Goal: Transaction & Acquisition: Book appointment/travel/reservation

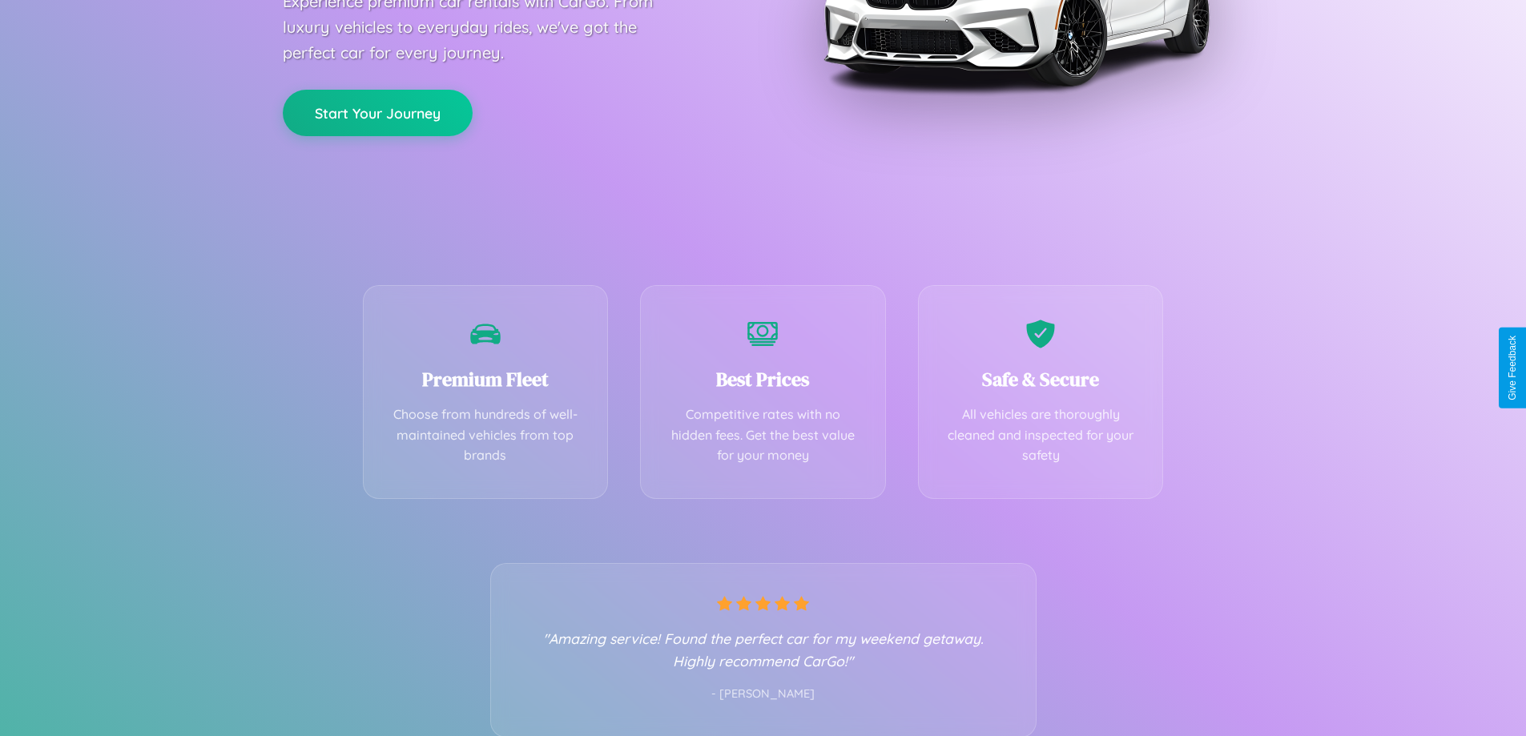
scroll to position [316, 0]
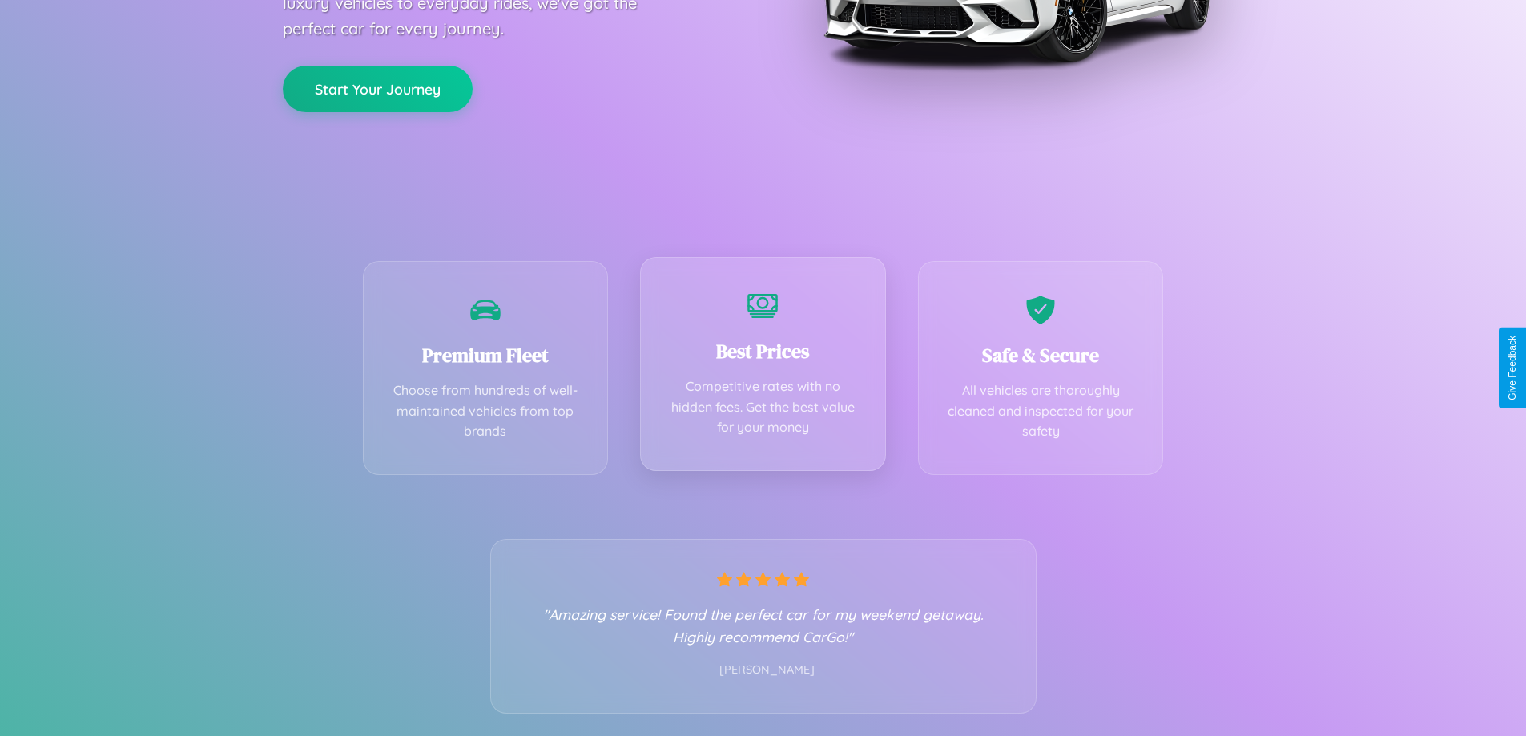
click at [763, 368] on div "Best Prices Competitive rates with no hidden fees. Get the best value for your …" at bounding box center [763, 364] width 246 height 214
click at [377, 87] on button "Start Your Journey" at bounding box center [378, 87] width 190 height 46
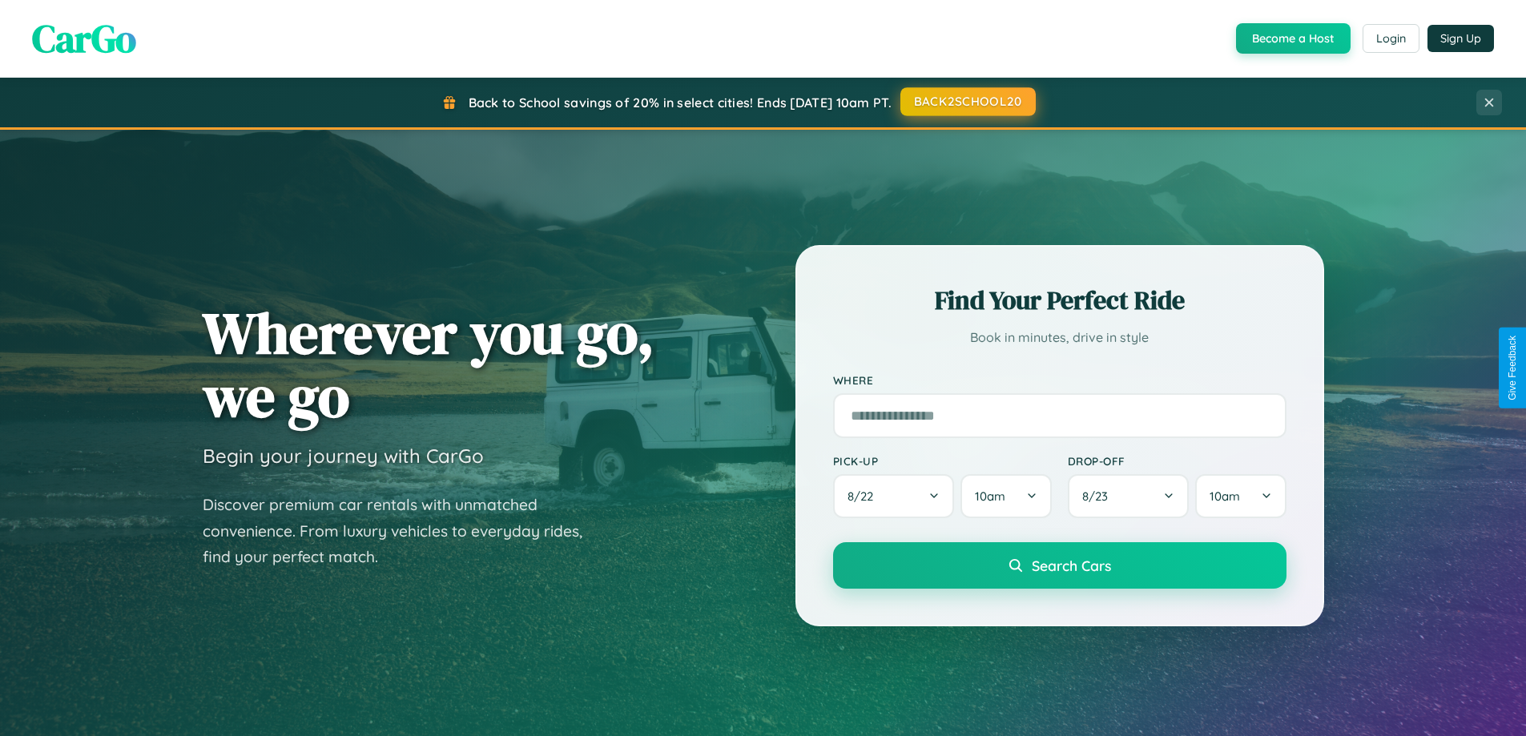
click at [967, 102] on button "BACK2SCHOOL20" at bounding box center [968, 101] width 135 height 29
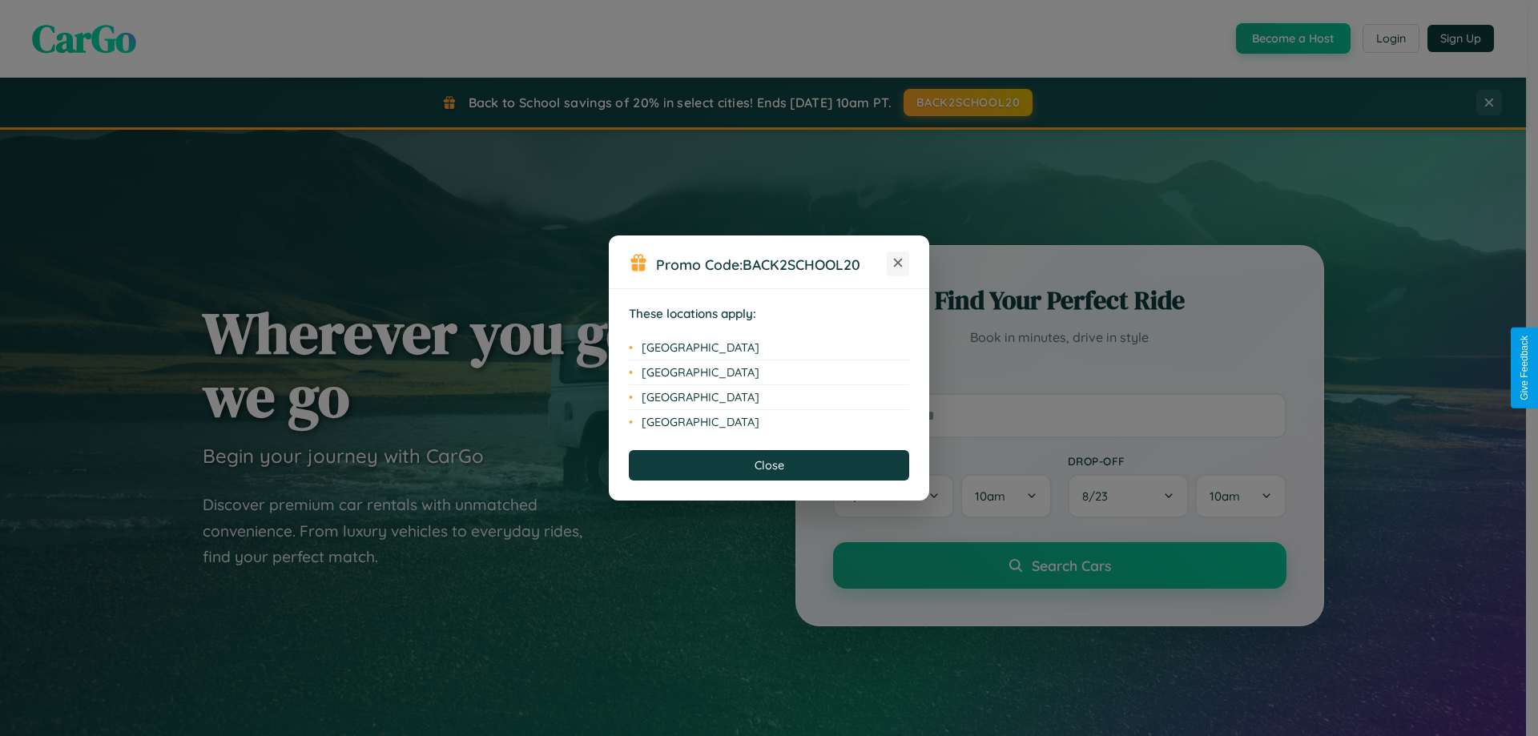
click at [898, 264] on icon at bounding box center [898, 263] width 9 height 9
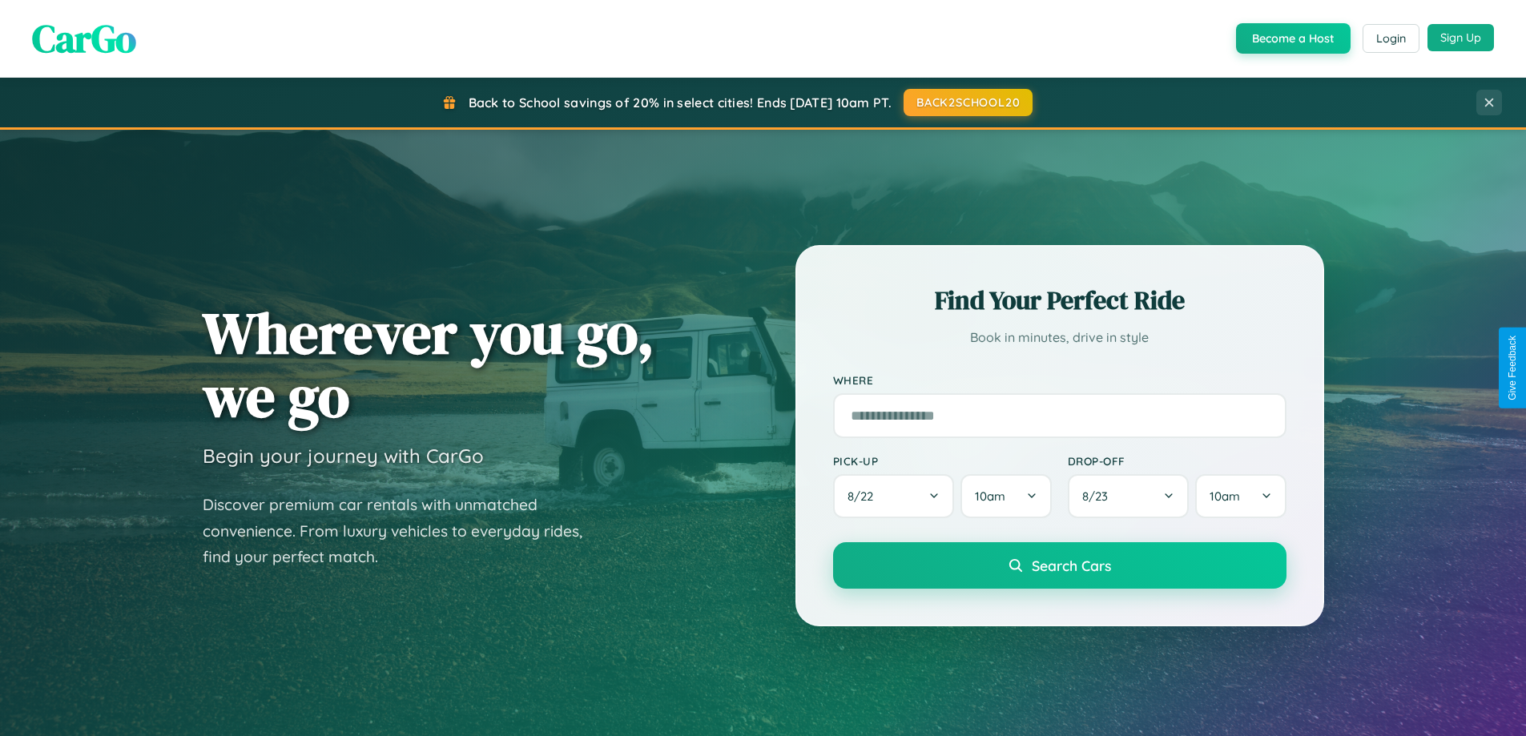
click at [1461, 38] on button "Sign Up" at bounding box center [1461, 37] width 66 height 27
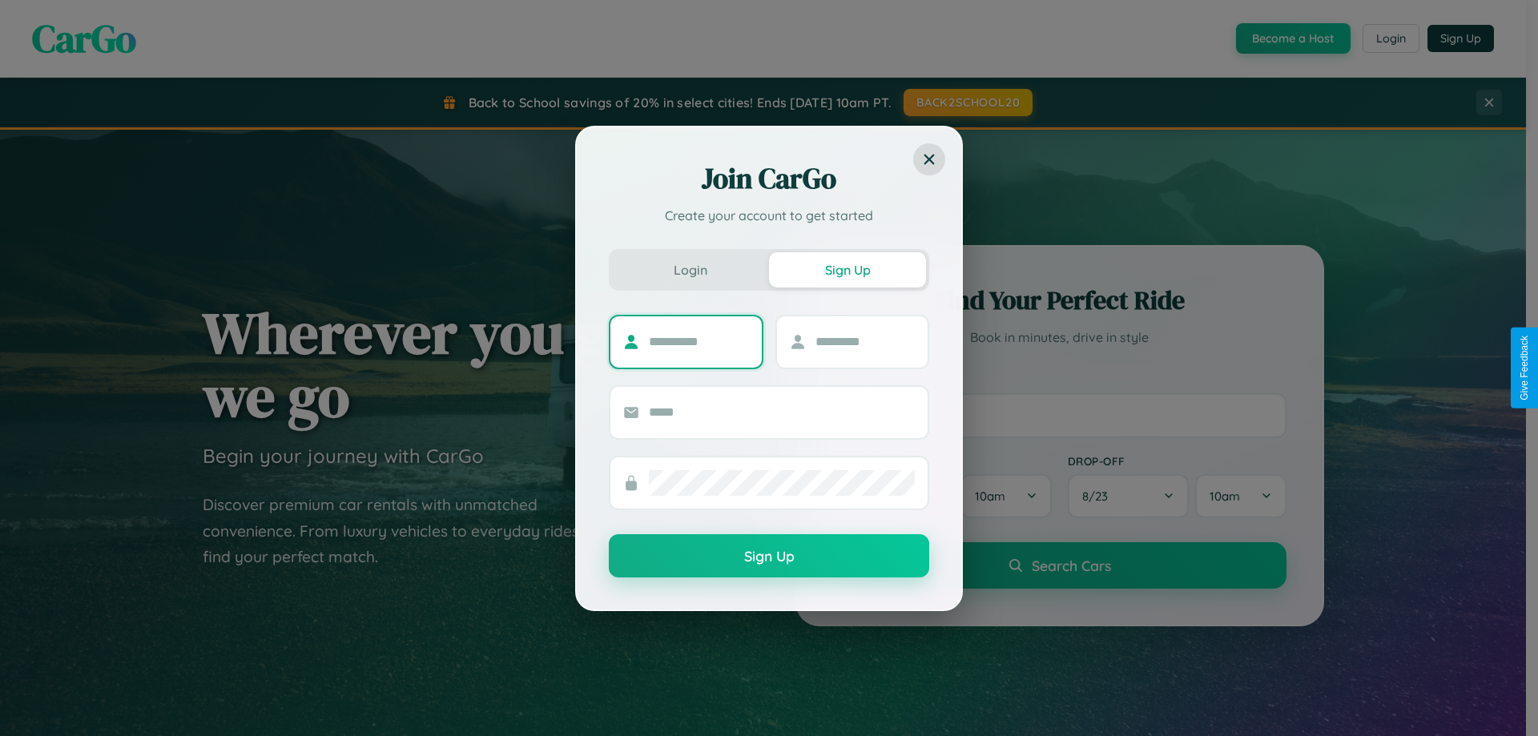
click at [699, 341] on input "text" at bounding box center [699, 342] width 100 height 26
type input "****"
click at [864, 341] on input "text" at bounding box center [866, 342] width 100 height 26
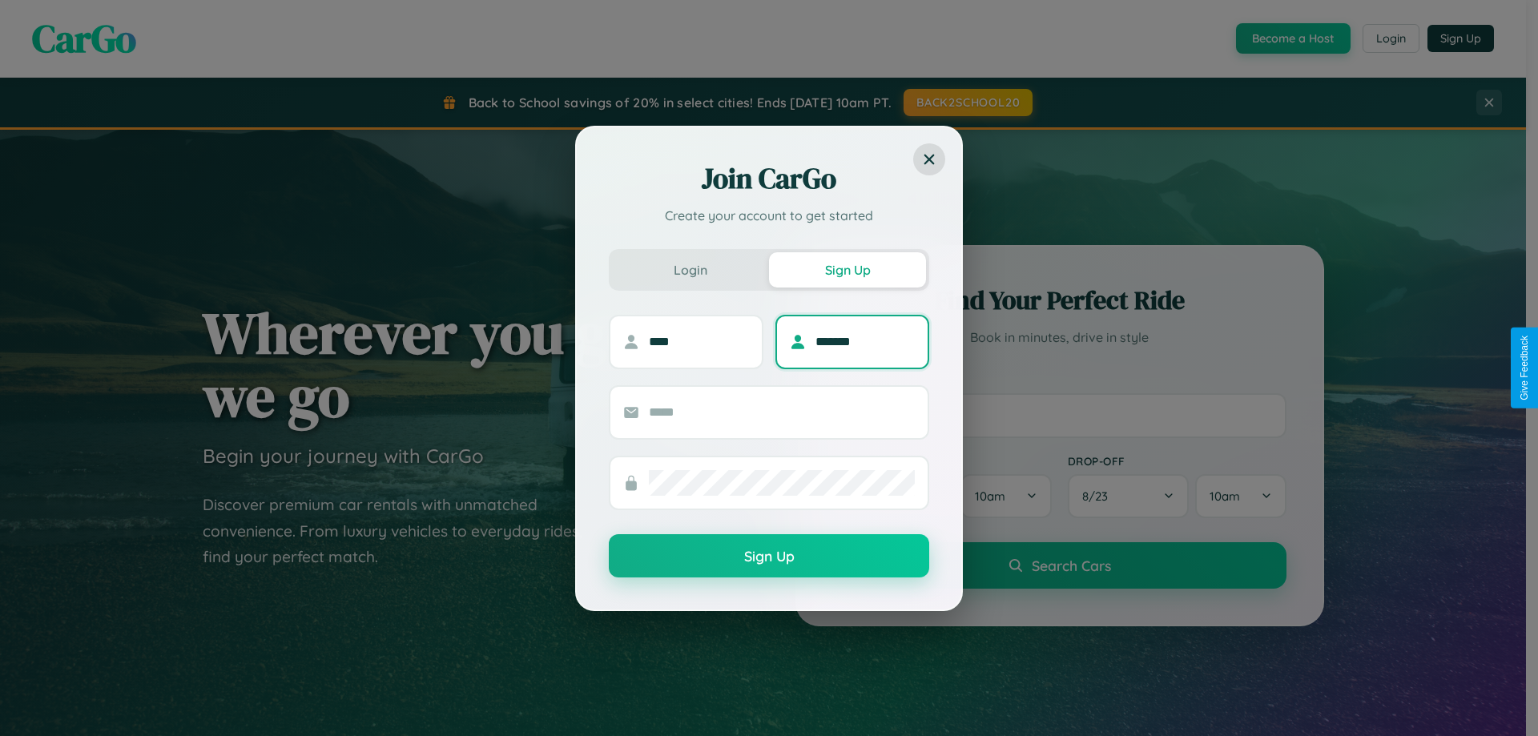
type input "*******"
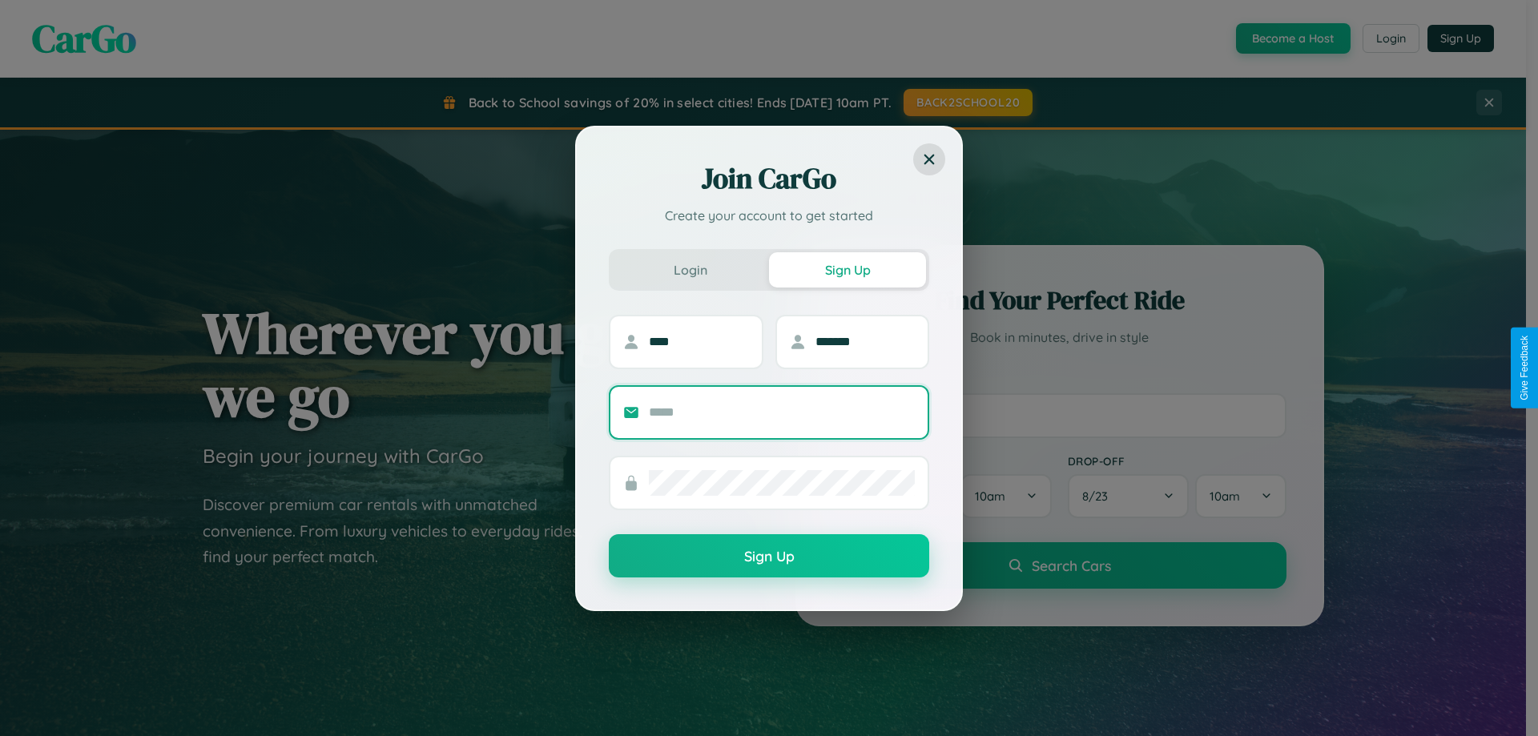
click at [782, 412] on input "text" at bounding box center [782, 413] width 266 height 26
type input "**********"
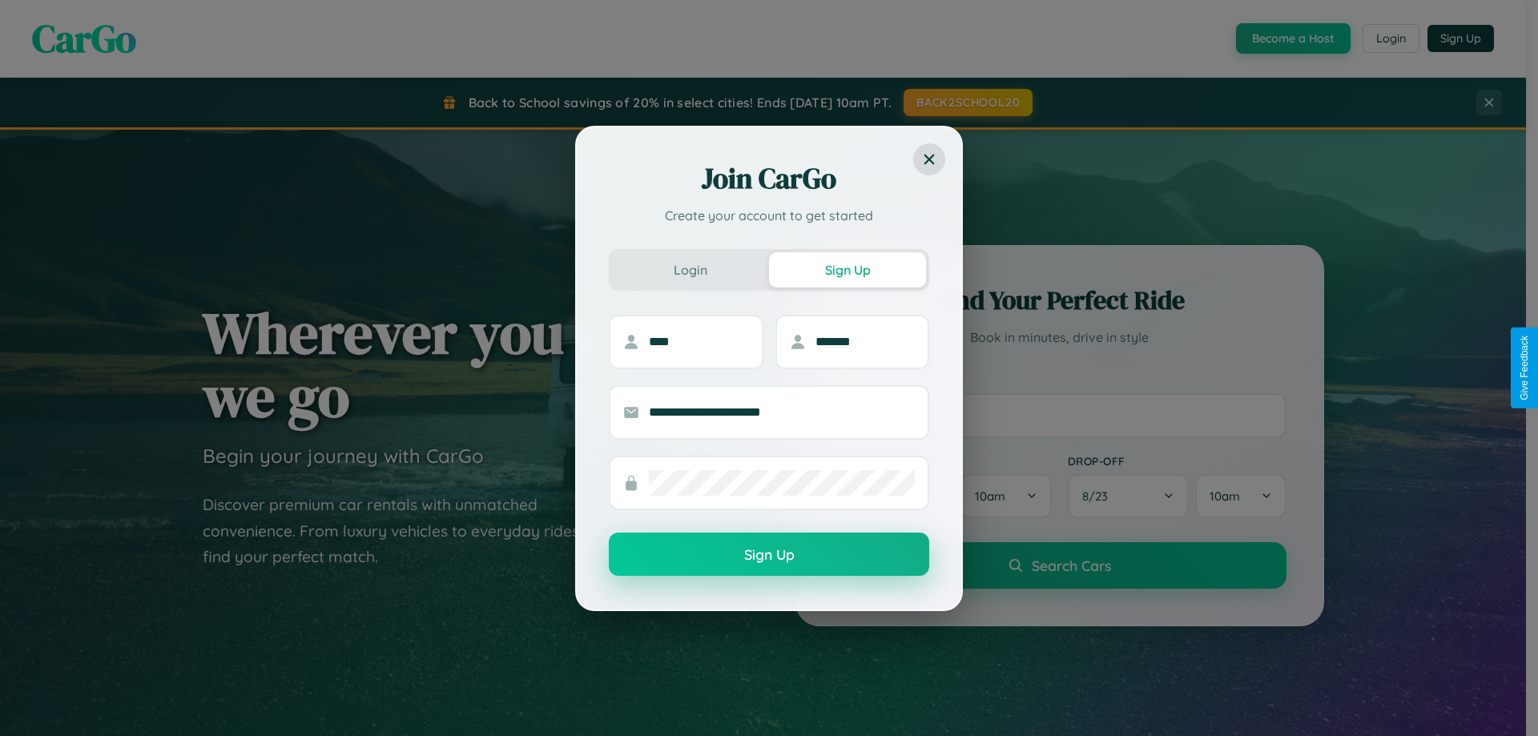
click at [769, 555] on button "Sign Up" at bounding box center [769, 554] width 320 height 43
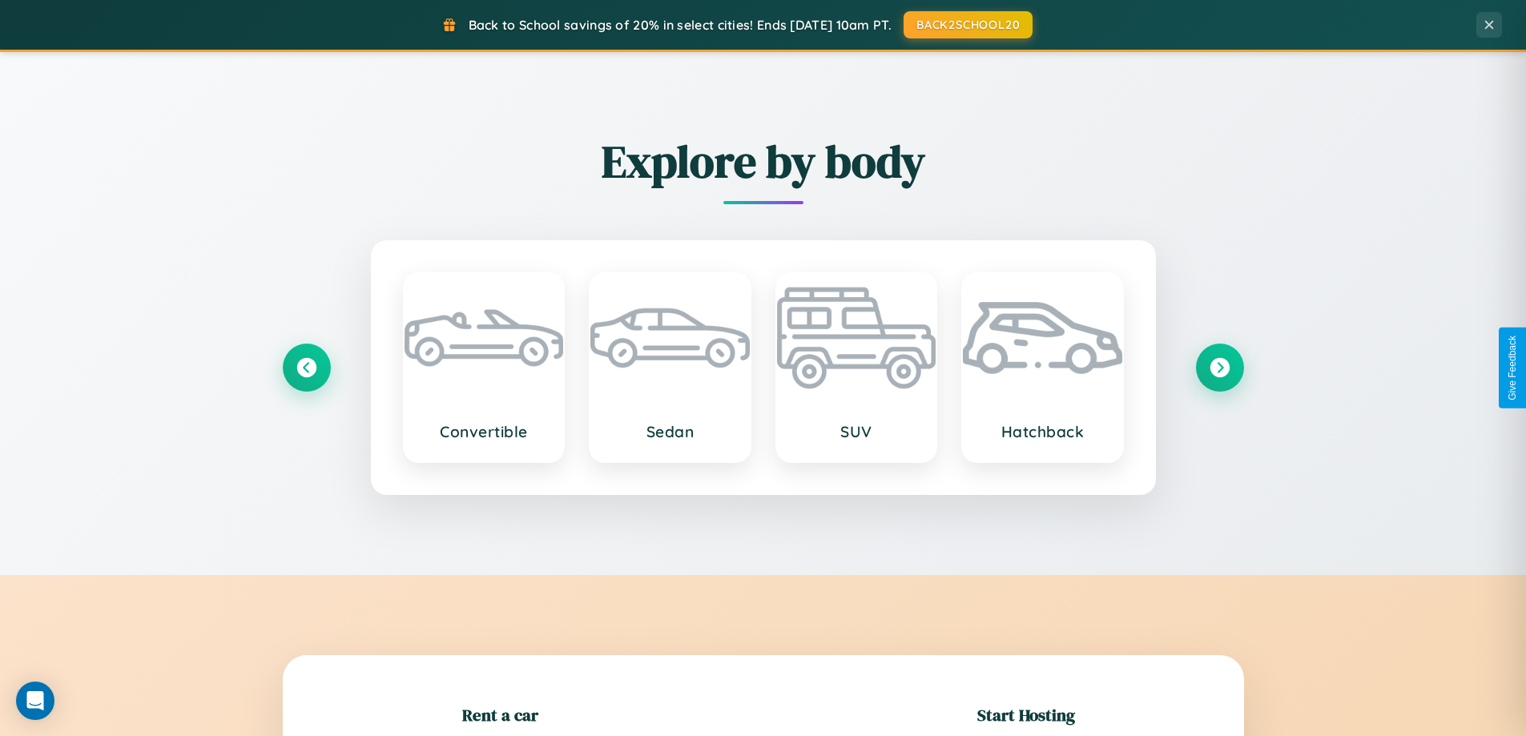
scroll to position [346, 0]
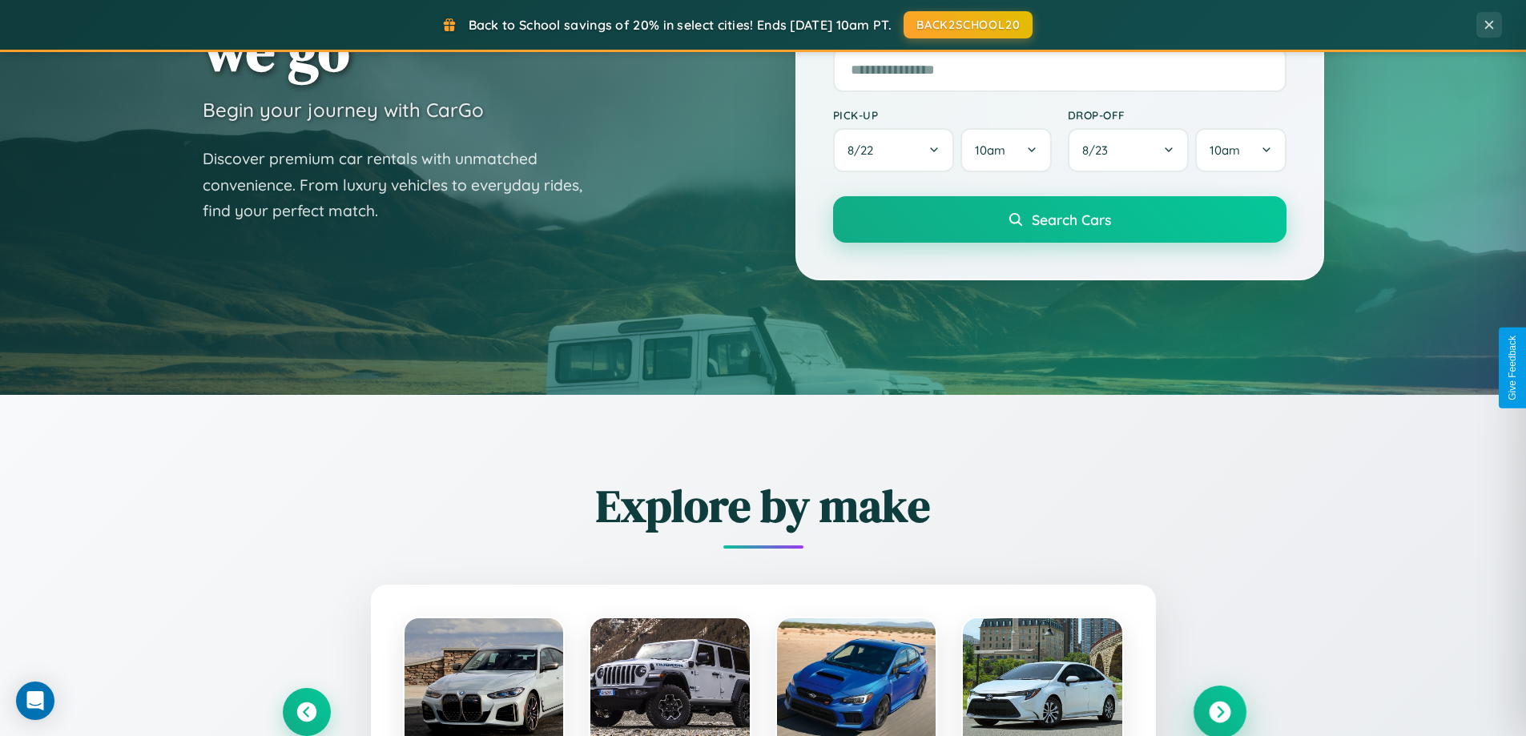
click at [1219, 712] on icon at bounding box center [1220, 713] width 22 height 22
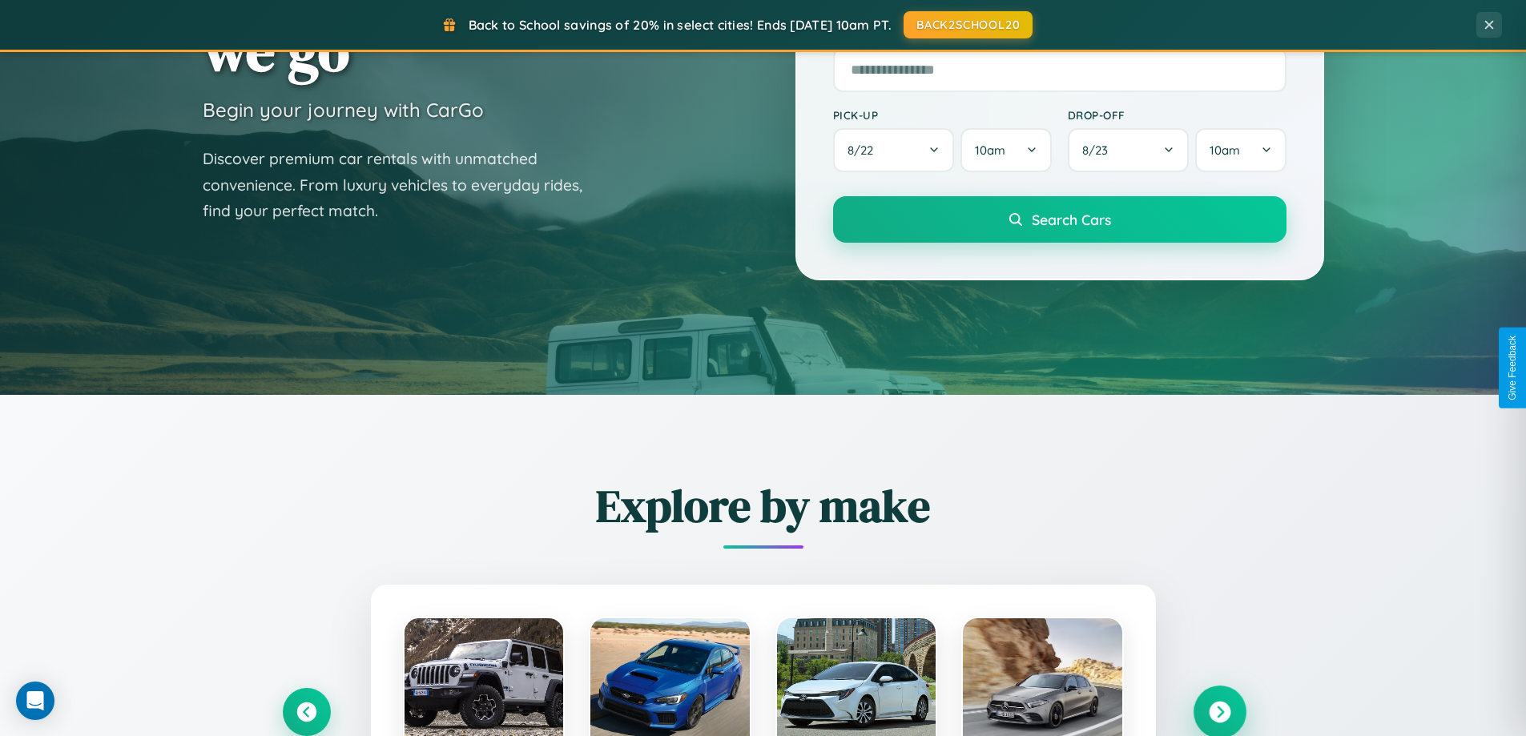
click at [1219, 711] on icon at bounding box center [1220, 713] width 22 height 22
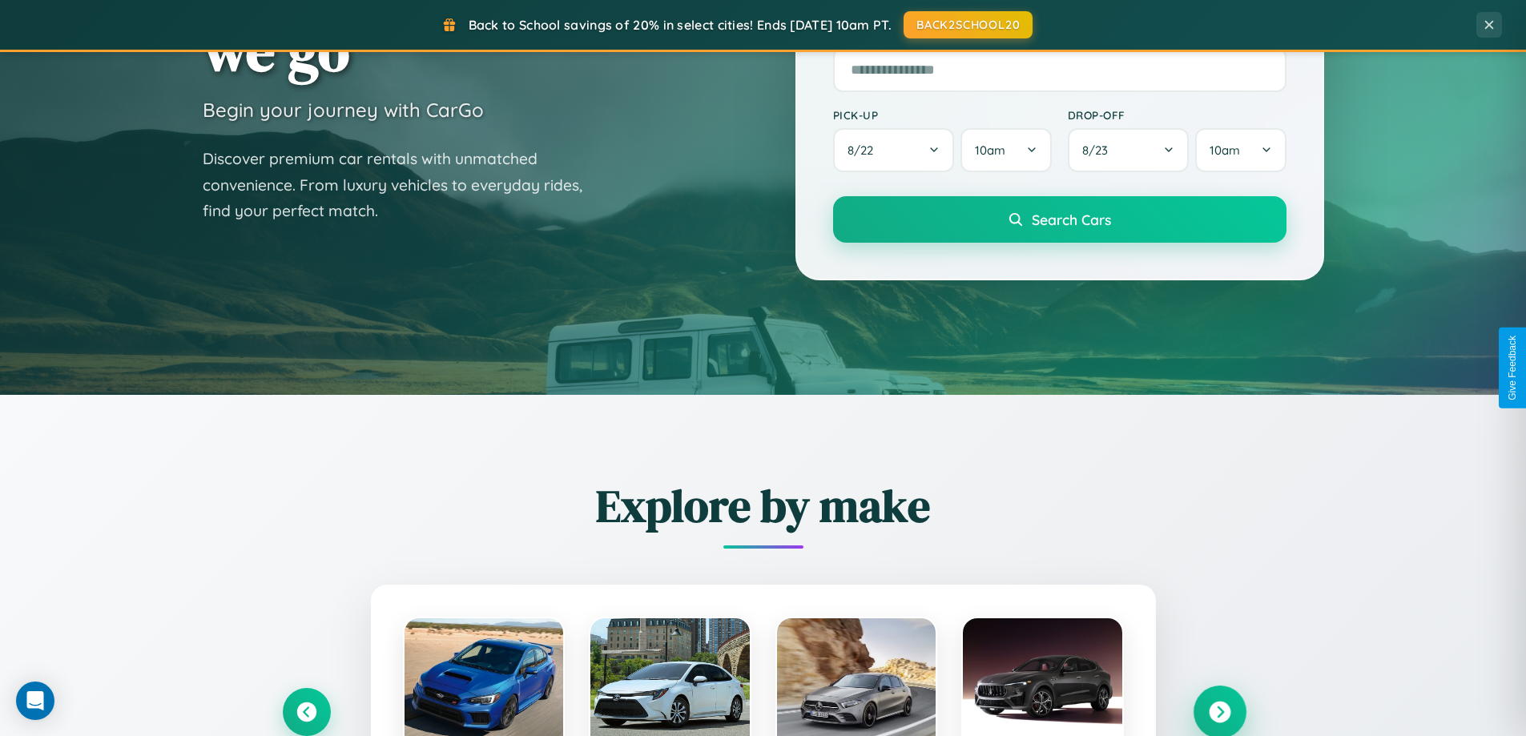
click at [1219, 711] on icon at bounding box center [1220, 713] width 22 height 22
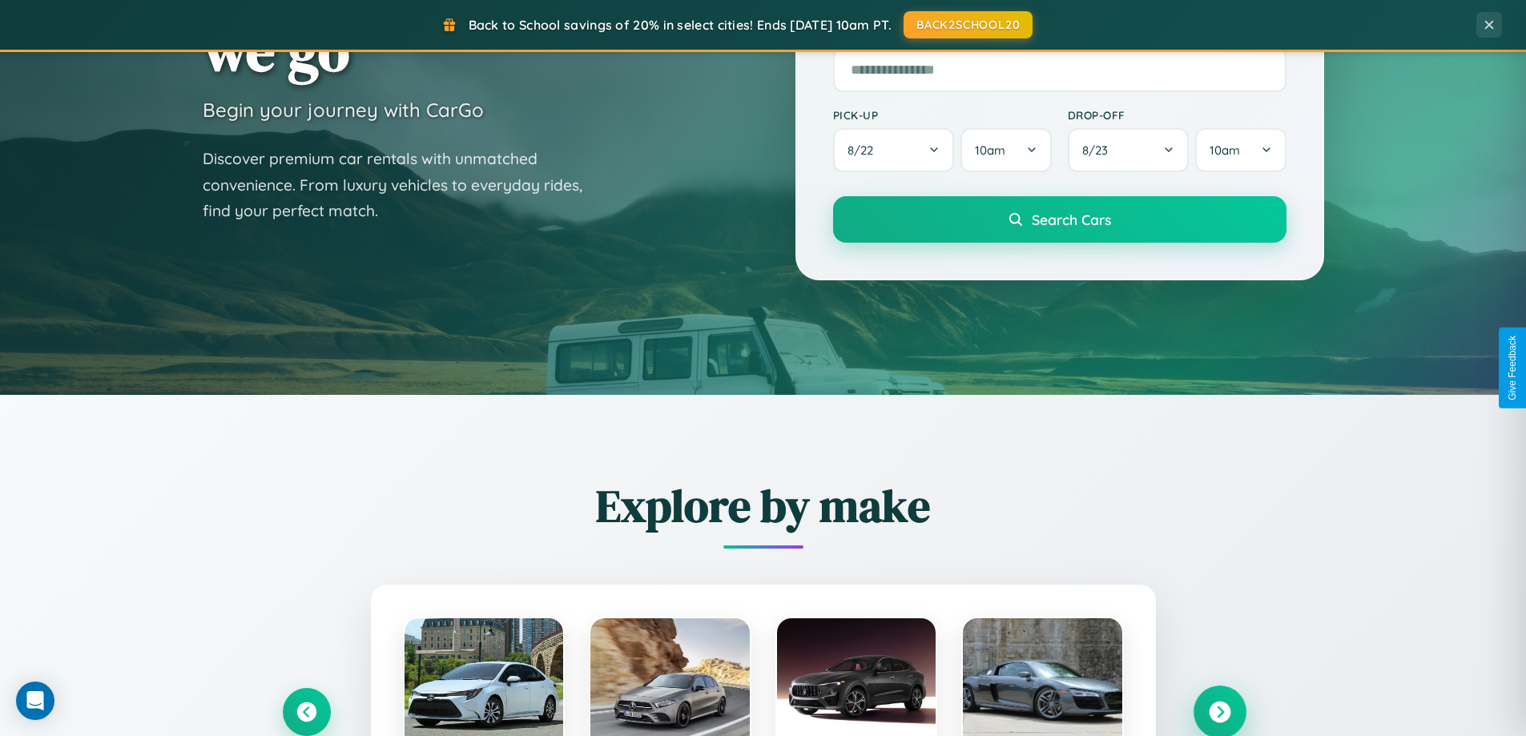
click at [1219, 711] on icon at bounding box center [1220, 713] width 22 height 22
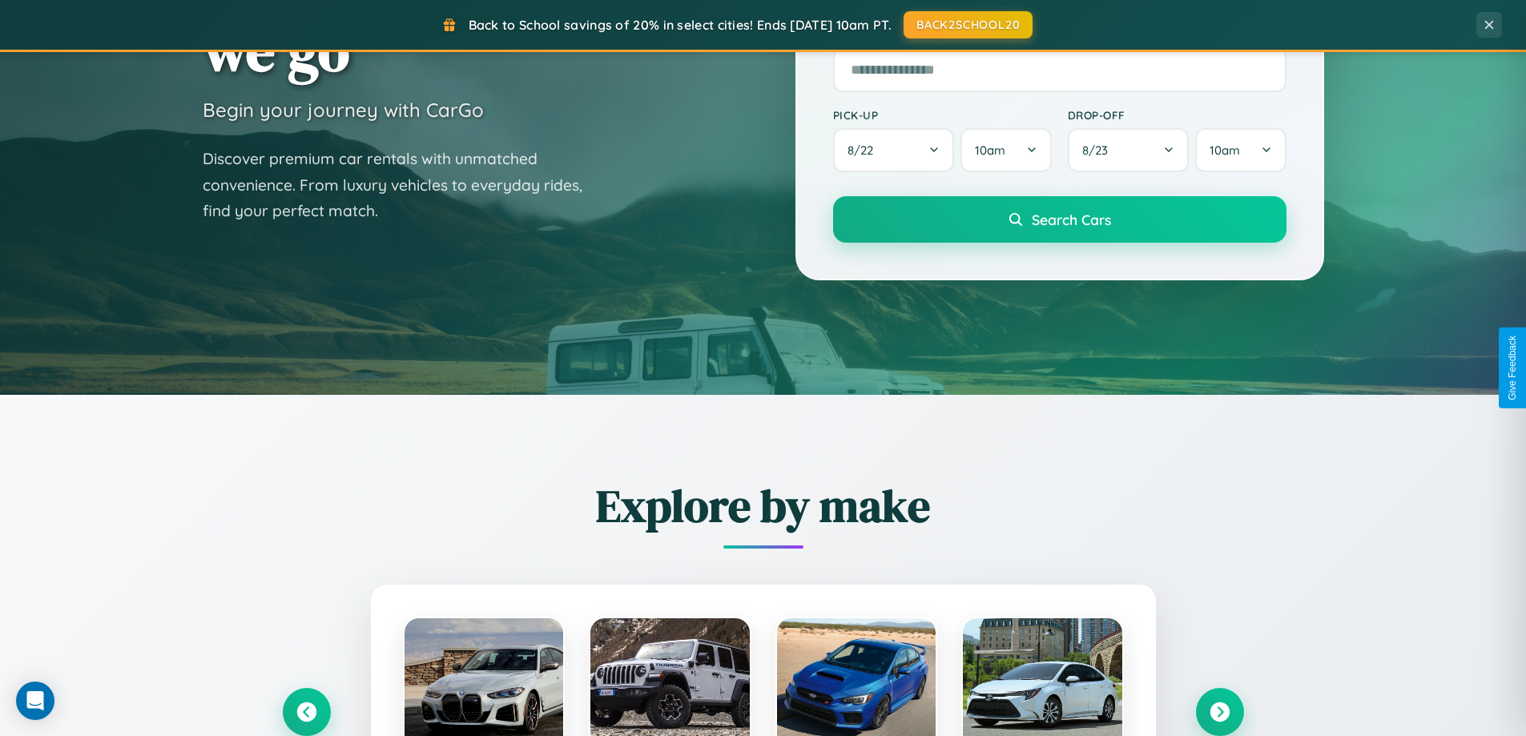
scroll to position [1604, 0]
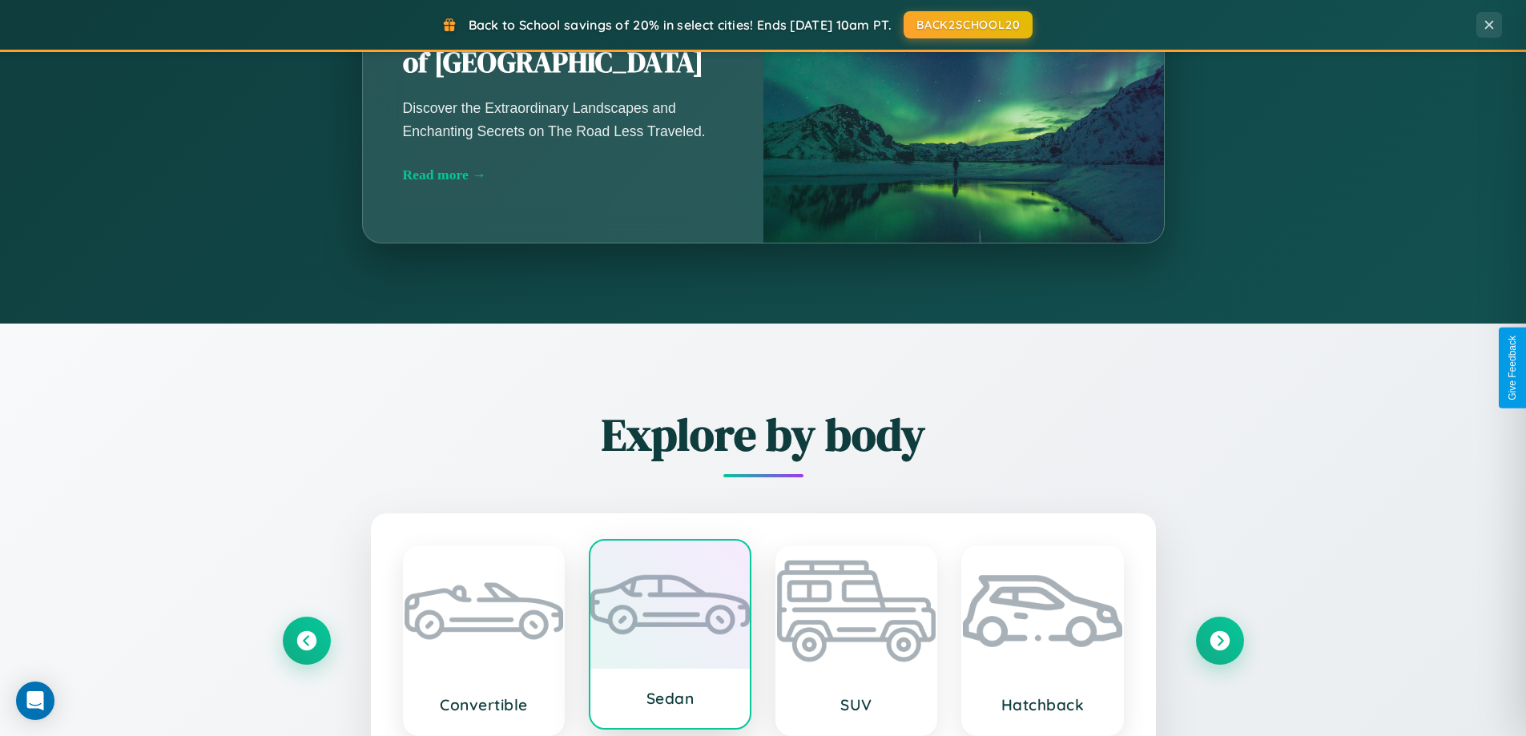
click at [670, 641] on div at bounding box center [669, 605] width 159 height 128
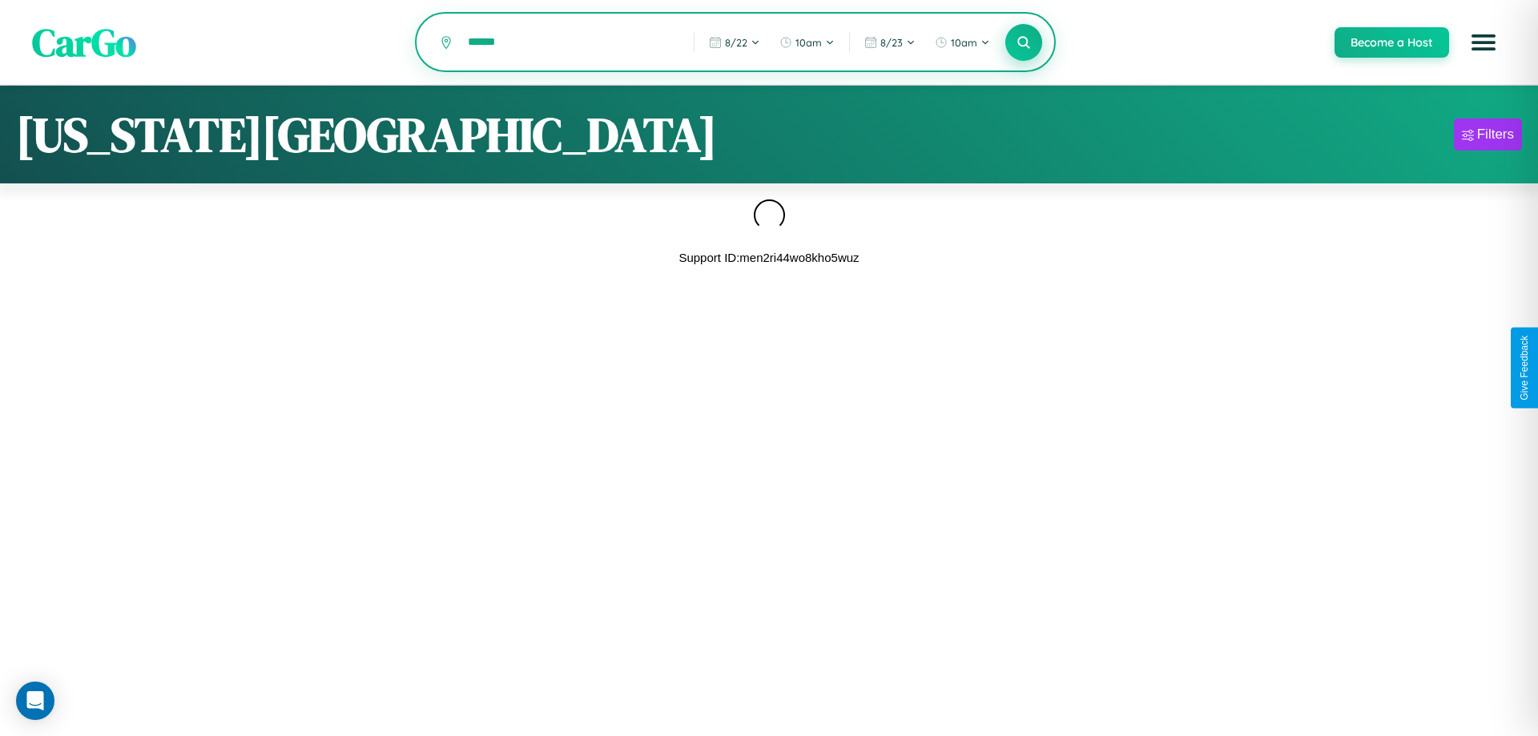
type input "******"
click at [1023, 43] on icon at bounding box center [1023, 41] width 15 height 15
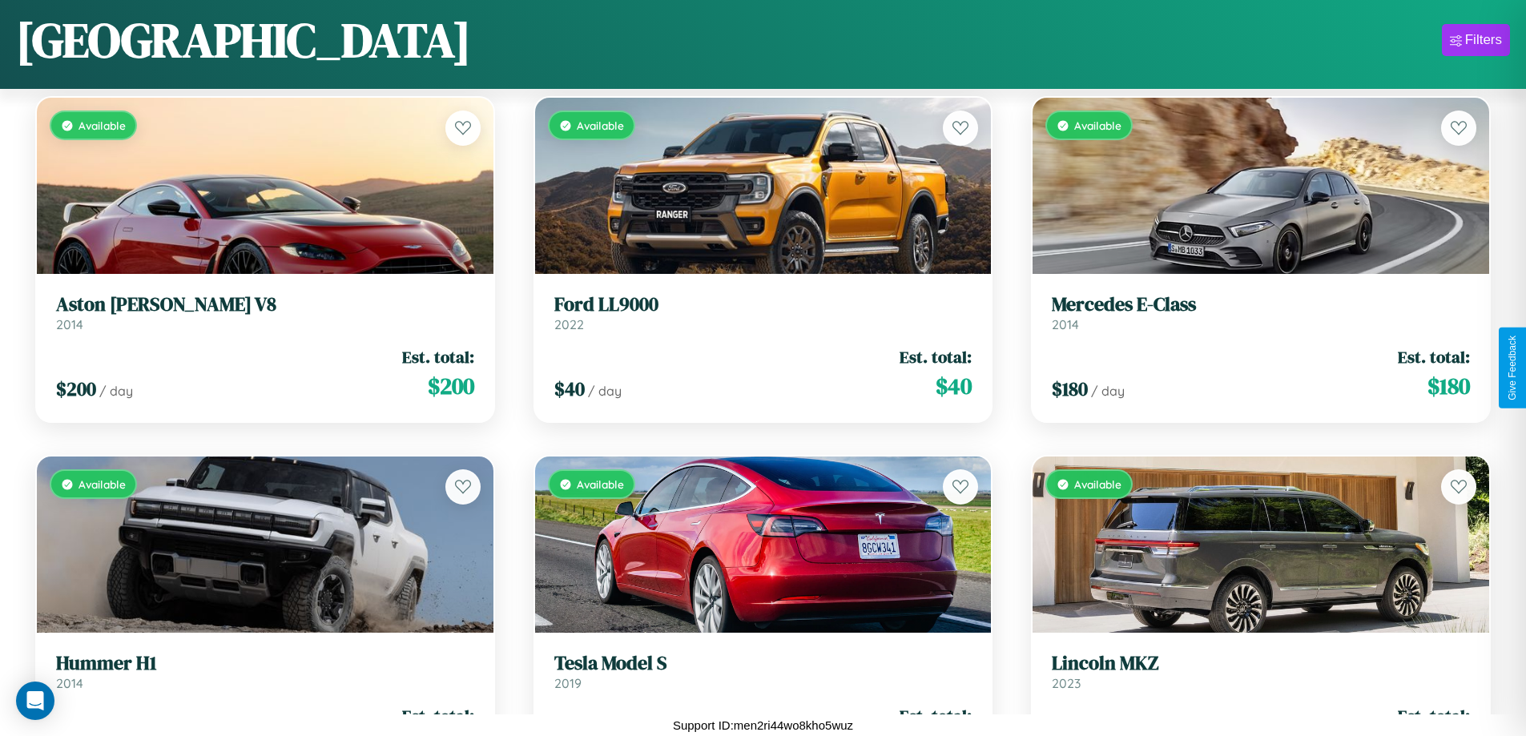
scroll to position [17088, 0]
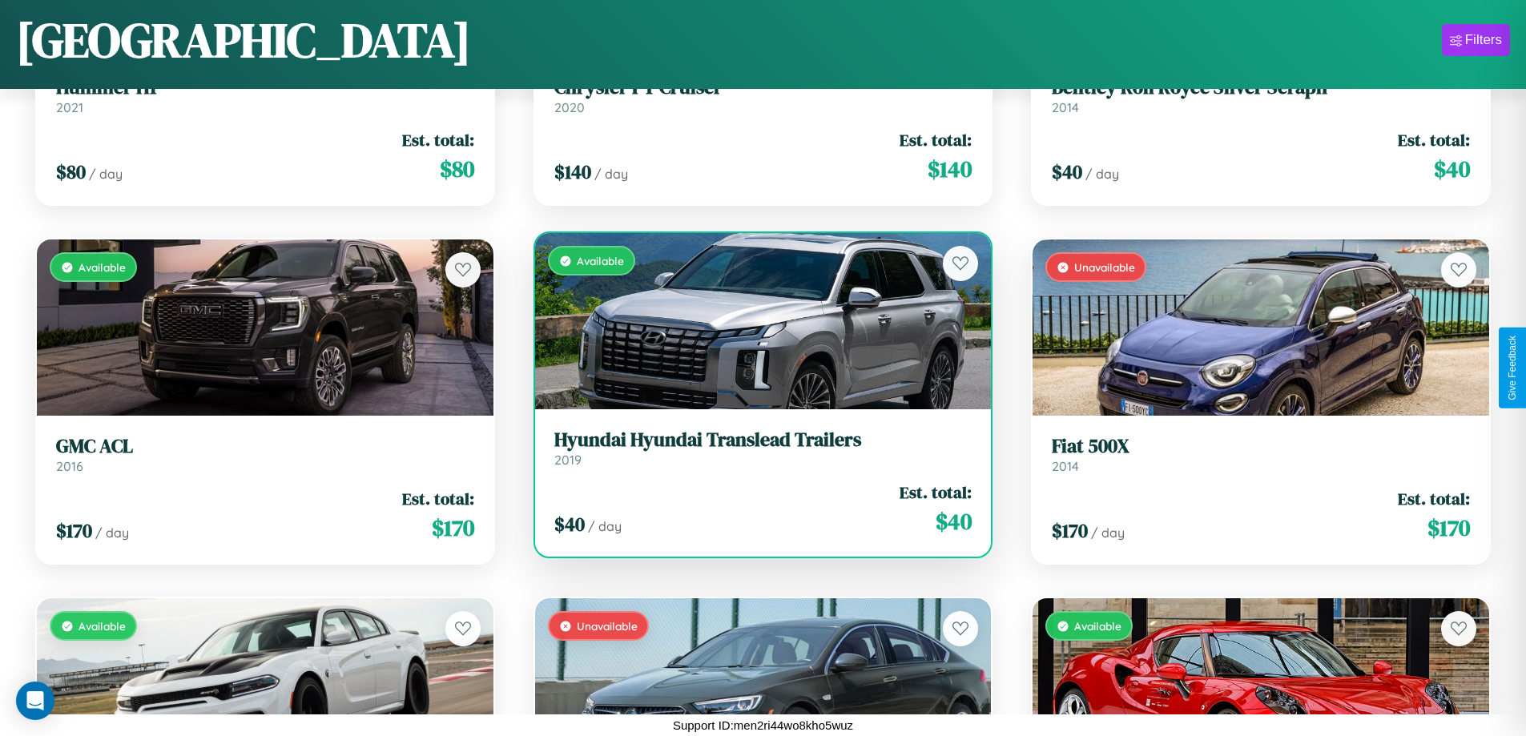
click at [756, 454] on link "Hyundai Hyundai Translead Trailers 2019" at bounding box center [763, 448] width 418 height 39
